Goal: Information Seeking & Learning: Learn about a topic

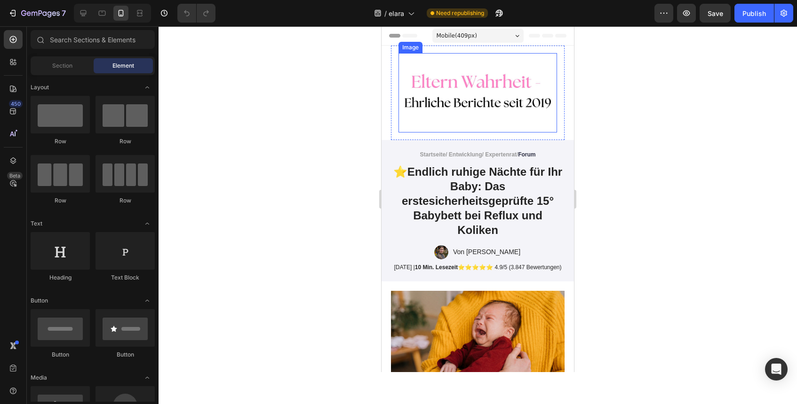
click at [514, 90] on img at bounding box center [477, 92] width 158 height 79
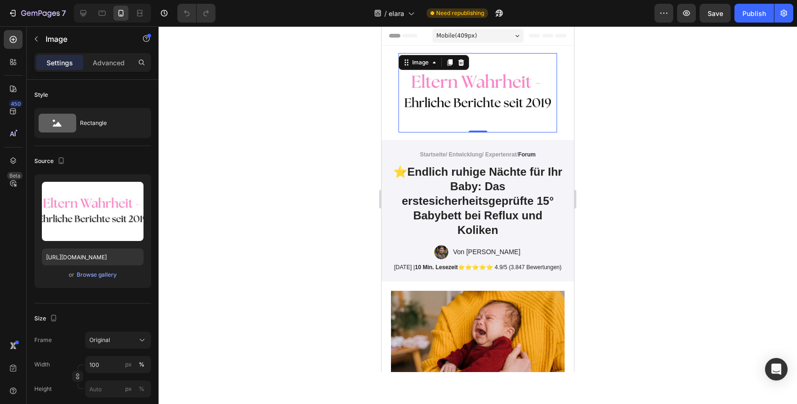
click at [554, 120] on img at bounding box center [477, 92] width 158 height 79
click at [539, 120] on img at bounding box center [477, 92] width 158 height 79
click at [374, 86] on div at bounding box center [477, 215] width 638 height 378
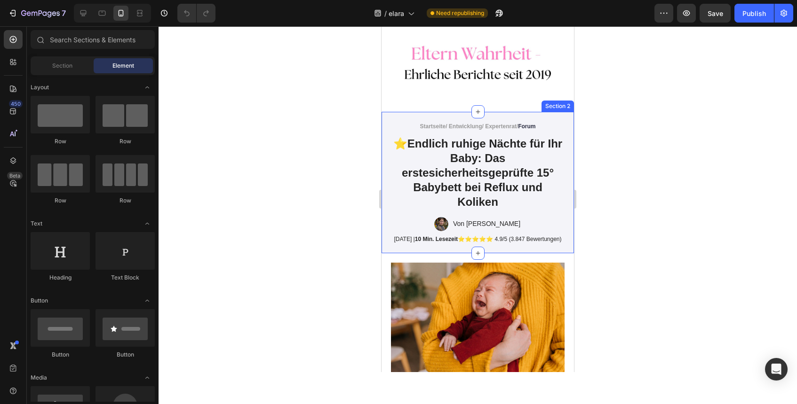
scroll to position [75, 0]
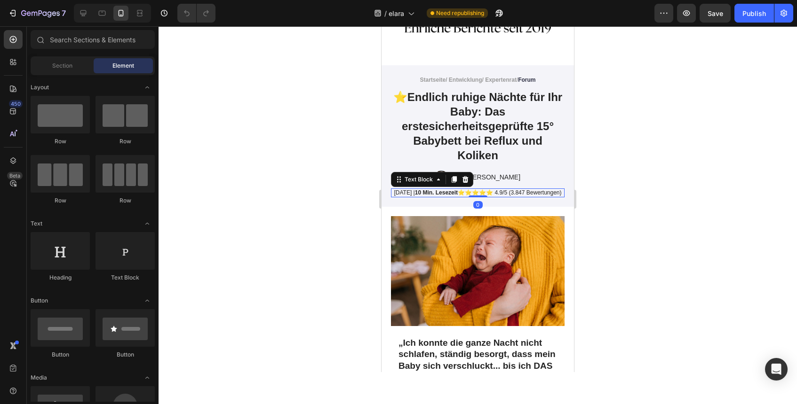
click at [458, 195] on strong "10 Min. Lesezeit" at bounding box center [436, 193] width 43 height 7
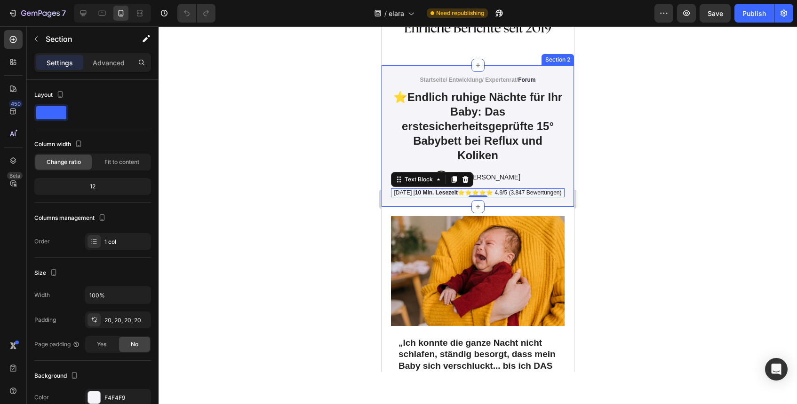
click at [508, 207] on div "Startseite / Entwicklung/ Expertenrat/ Forum Text Block ⭐ Endlich ruhige Nächte…" at bounding box center [477, 136] width 192 height 142
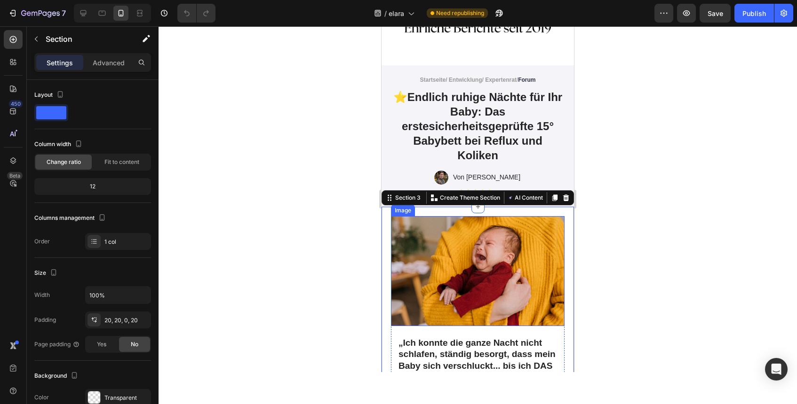
click at [471, 234] on img at bounding box center [478, 271] width 174 height 110
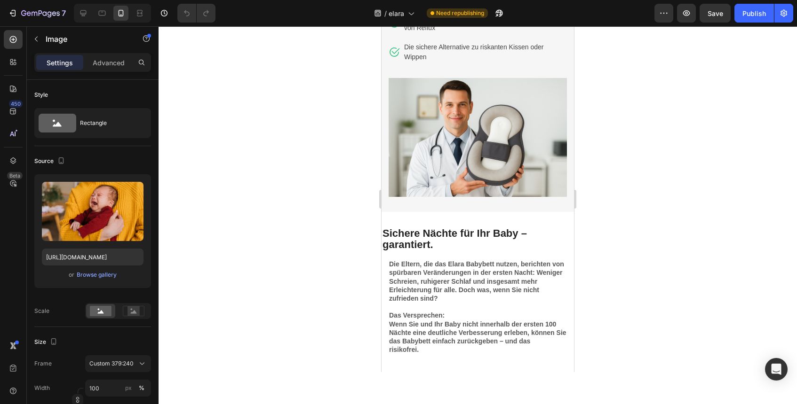
scroll to position [2358, 0]
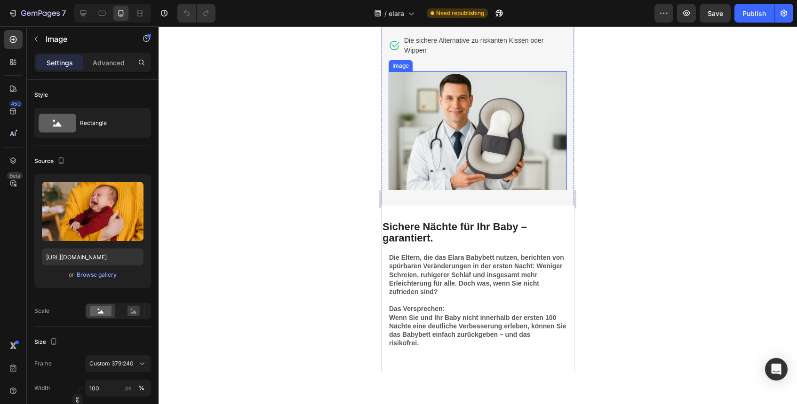
click at [493, 190] on img at bounding box center [477, 130] width 178 height 119
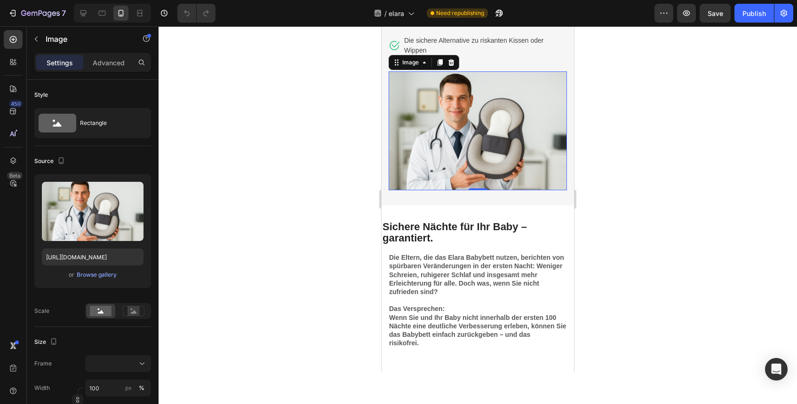
click at [661, 283] on div at bounding box center [477, 215] width 638 height 378
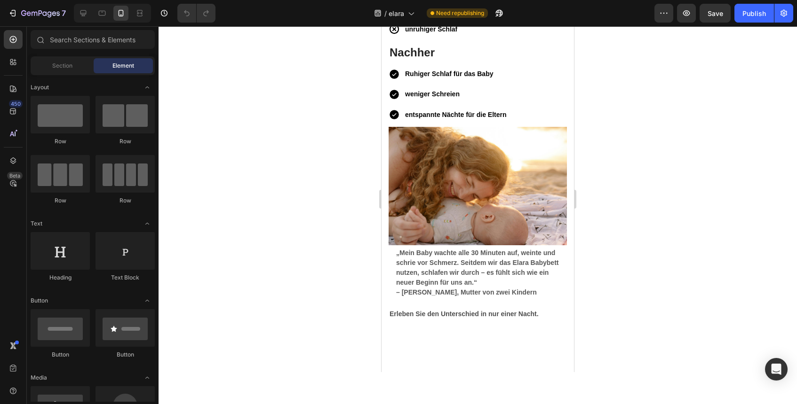
scroll to position [3241, 0]
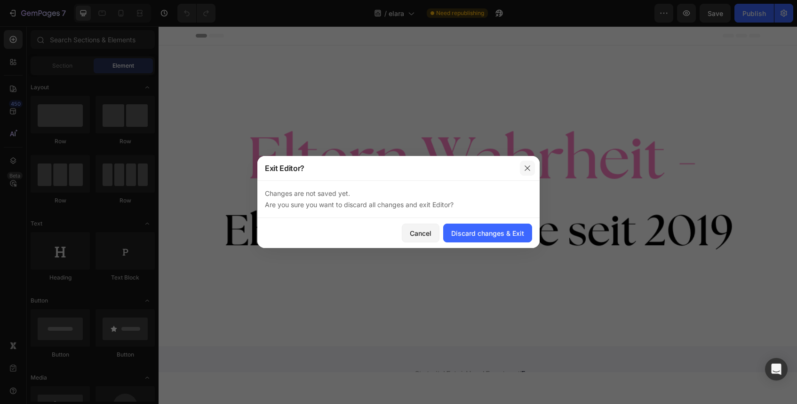
click at [530, 173] on button "button" at bounding box center [527, 168] width 15 height 15
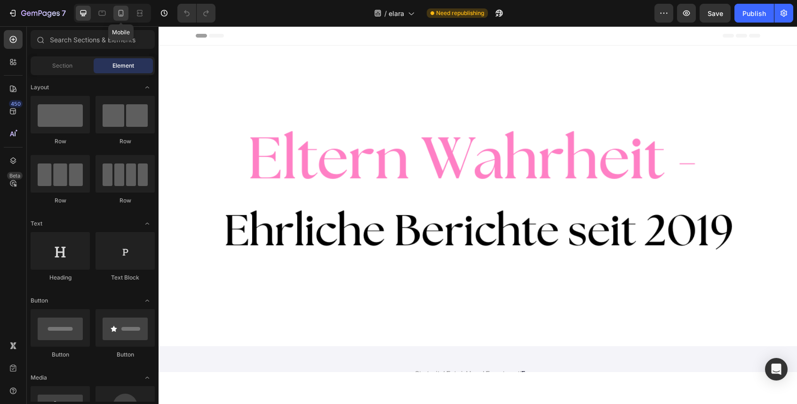
click at [119, 16] on icon at bounding box center [121, 13] width 5 height 7
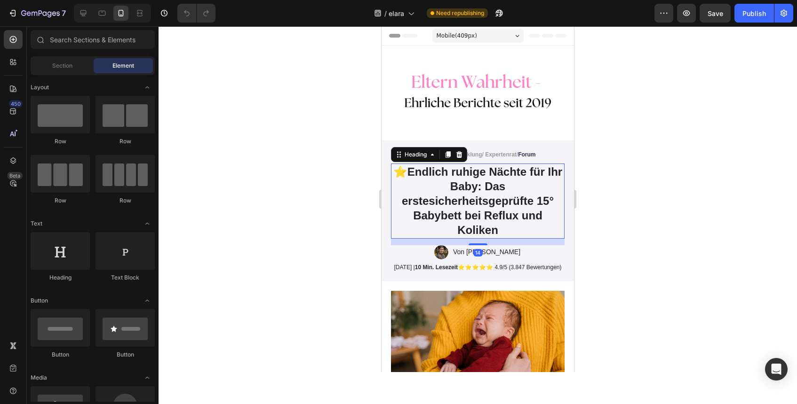
click at [465, 204] on strong "Endlich ruhige Nächte für Ihr Baby: Das erstesicherheitsgeprüfte 15° Babybett b…" at bounding box center [482, 201] width 160 height 71
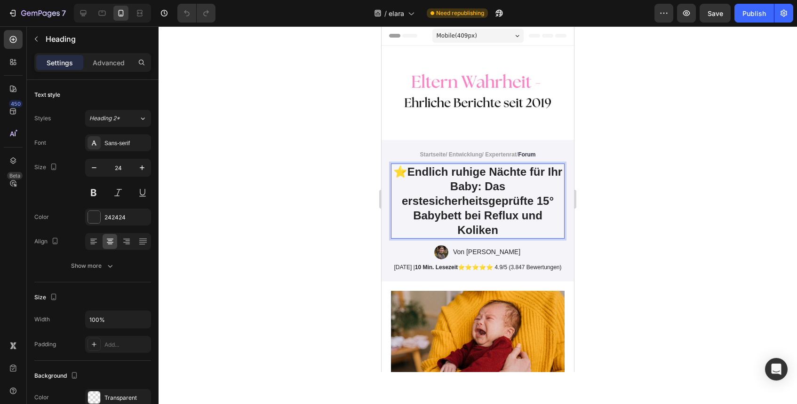
click at [429, 206] on strong "Endlich ruhige Nächte für Ihr Baby: Das erstesicherheitsgeprüfte 15° Babybett b…" at bounding box center [482, 201] width 160 height 71
click at [443, 206] on strong "Endlich ruhige Nächte für Ihr Baby: Das erstesicherheitsgeprüfte 15° Babybett b…" at bounding box center [482, 201] width 160 height 71
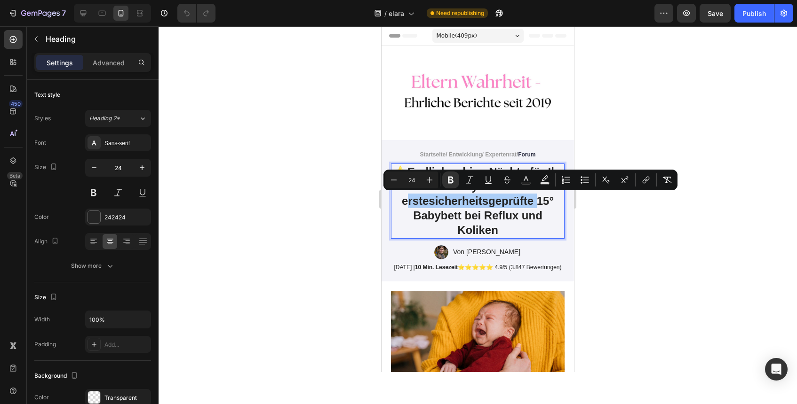
click at [309, 234] on div at bounding box center [477, 215] width 638 height 378
